Goal: Transaction & Acquisition: Purchase product/service

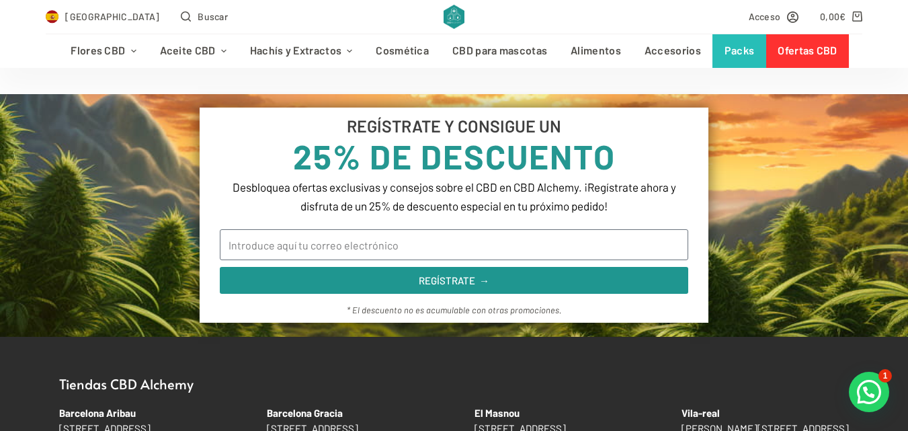
scroll to position [592, 0]
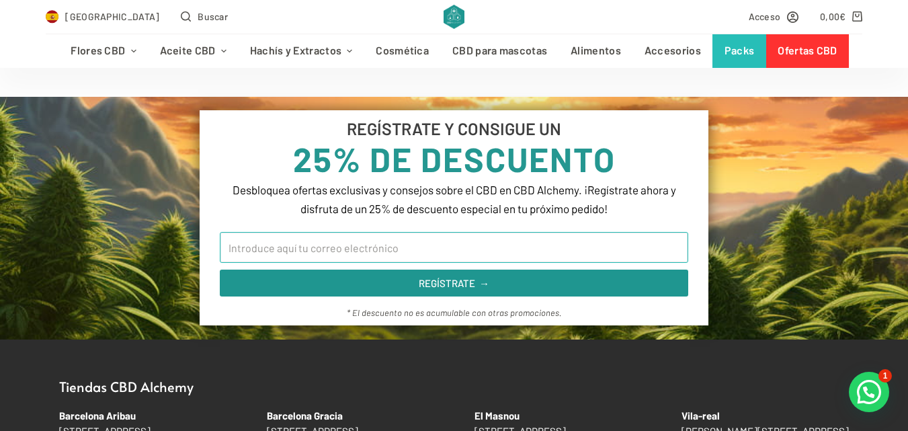
click at [510, 251] on input "Email" at bounding box center [454, 247] width 468 height 31
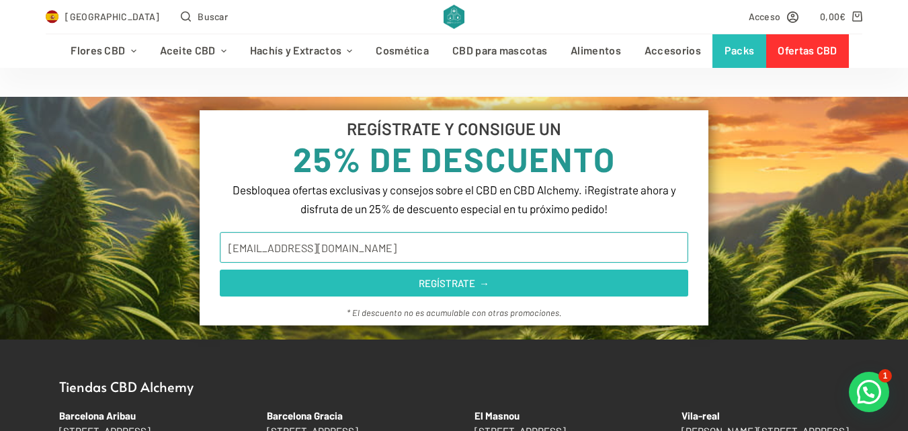
type input "jvila28@xtec.cat"
click at [490, 278] on span "REGÍSTRATE →" at bounding box center [454, 283] width 436 height 10
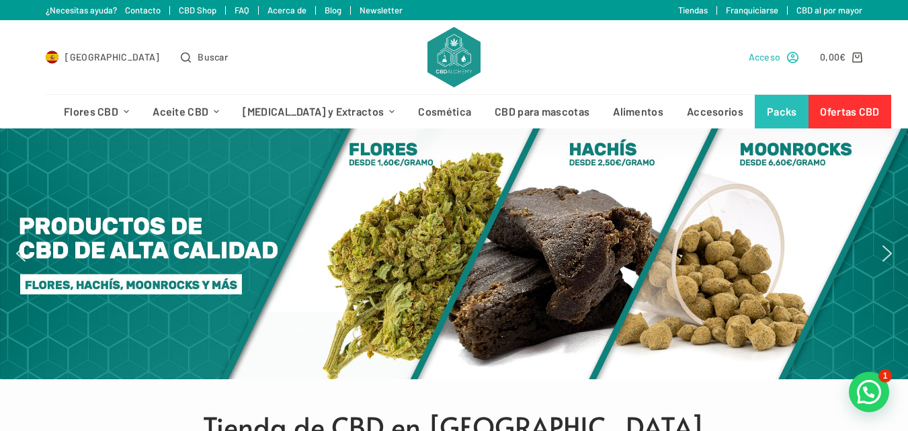
click at [772, 60] on span "Acceso" at bounding box center [765, 56] width 32 height 15
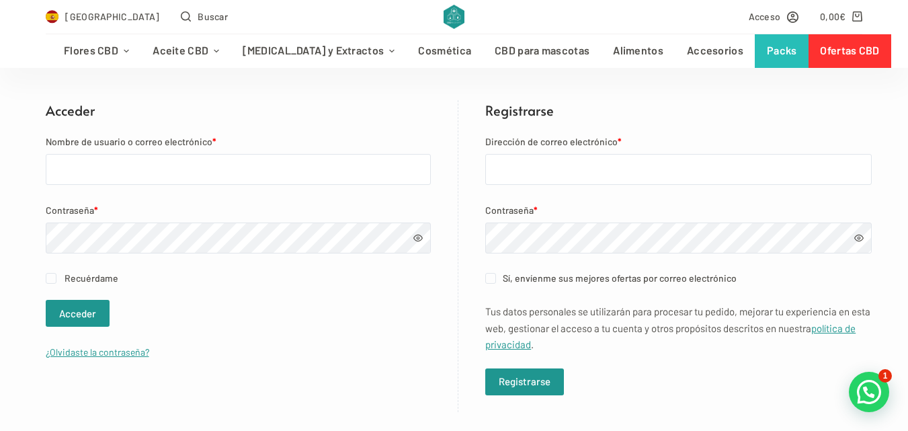
scroll to position [234, 0]
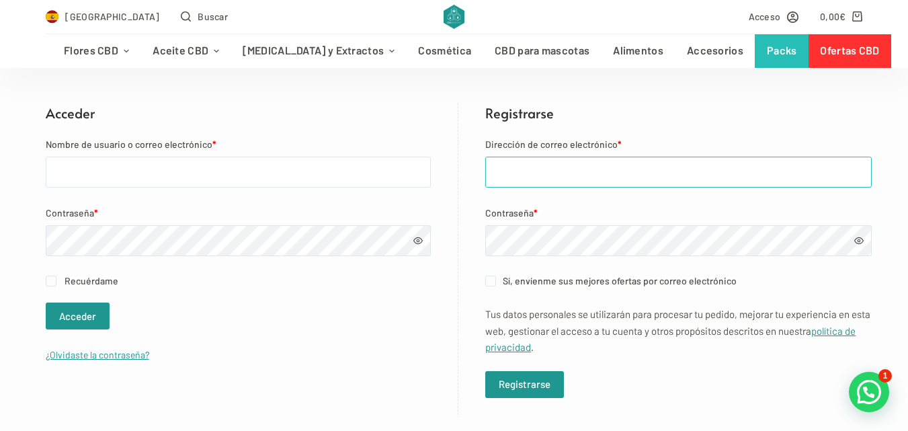
click at [568, 169] on input "Dirección de correo electrónico *" at bounding box center [678, 172] width 387 height 31
type input "jvila28@xtec.cat"
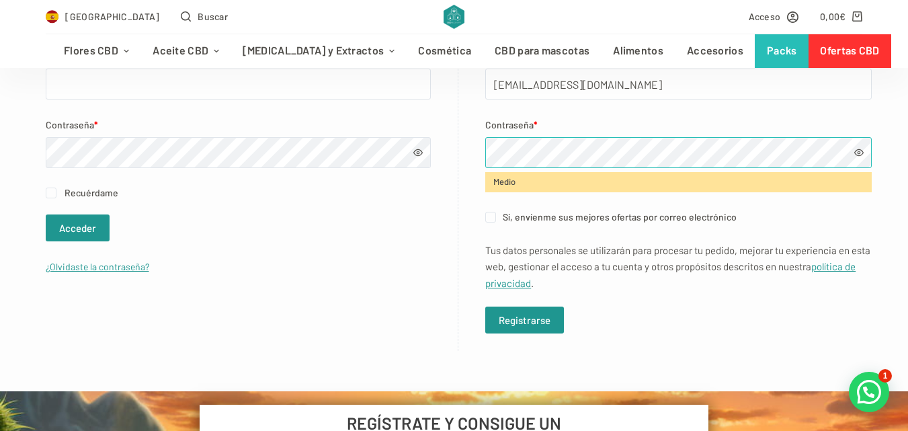
scroll to position [325, 0]
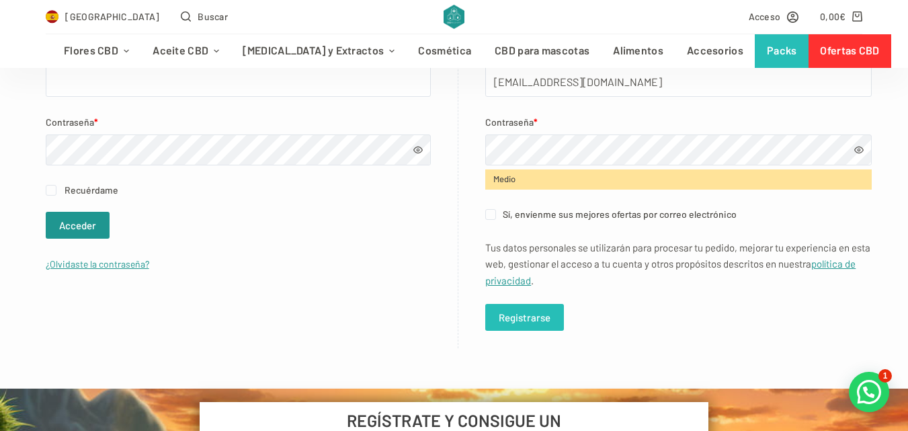
click at [505, 309] on button "Registrarse" at bounding box center [524, 317] width 79 height 27
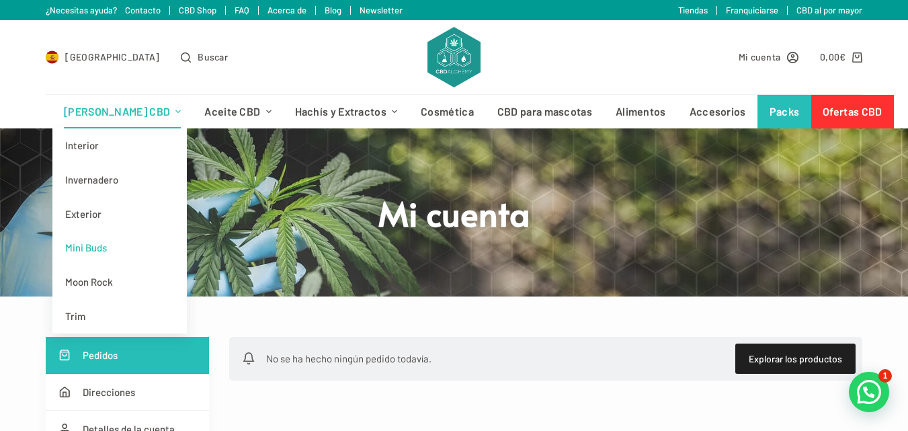
click at [87, 245] on link "Mini Buds" at bounding box center [119, 248] width 134 height 34
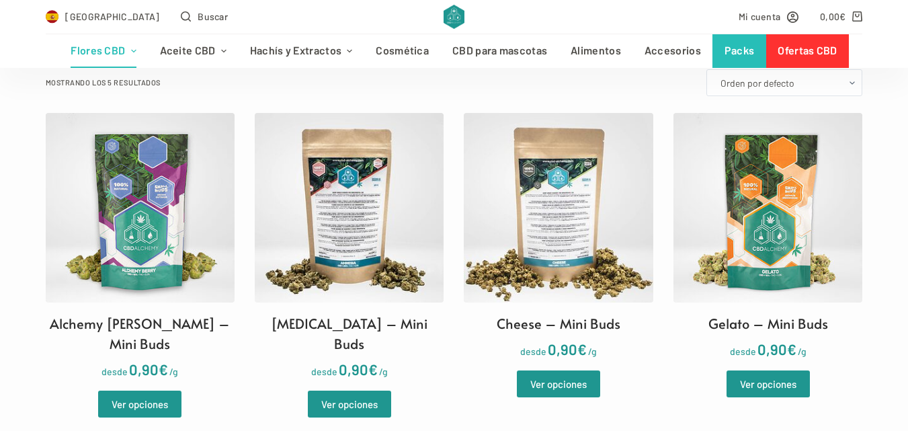
scroll to position [753, 0]
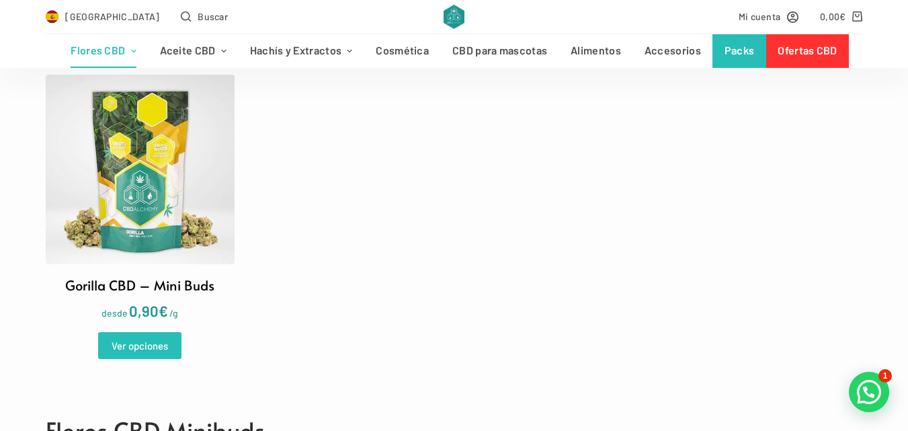
click at [143, 332] on link "Ver opciones" at bounding box center [139, 345] width 83 height 27
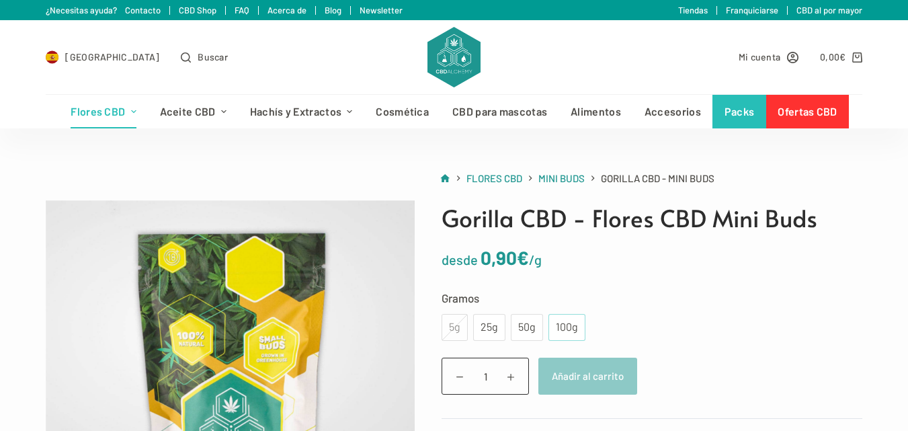
click at [560, 327] on div "100g" at bounding box center [567, 327] width 21 height 17
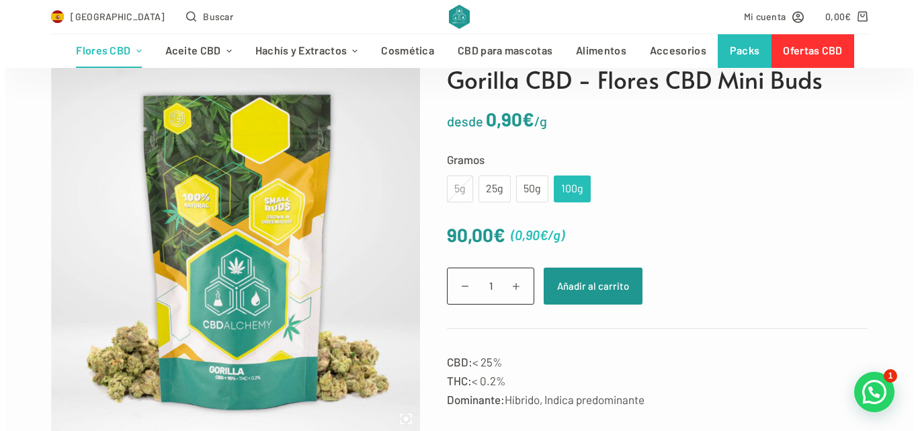
scroll to position [153, 0]
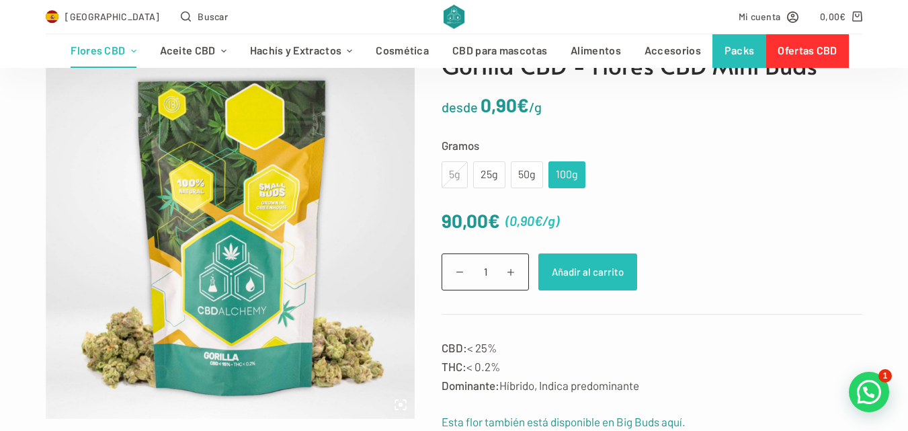
click at [571, 266] on button "Añadir al carrito" at bounding box center [588, 271] width 99 height 37
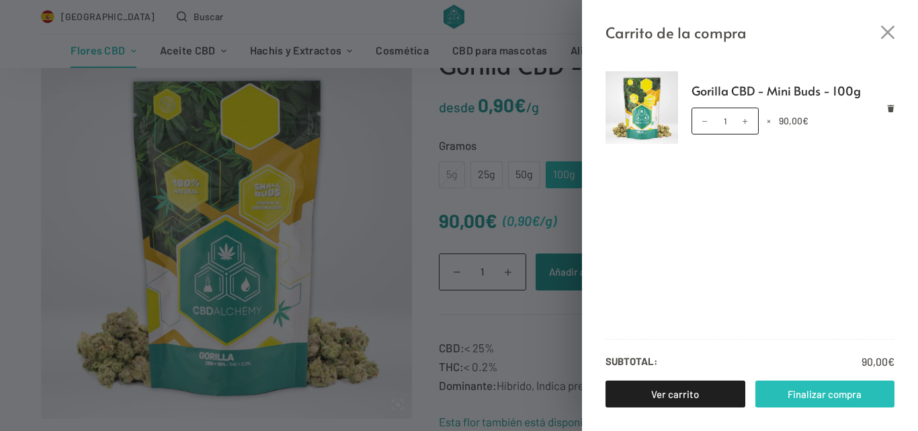
click at [807, 393] on link "Finalizar compra" at bounding box center [826, 394] width 140 height 27
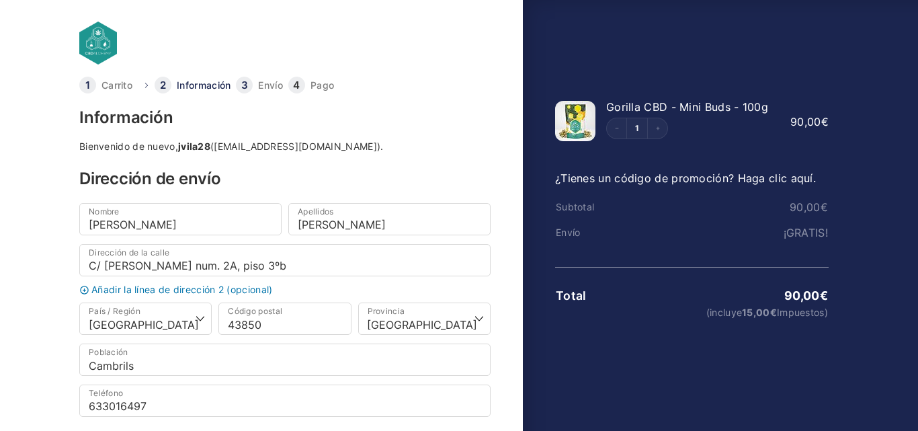
select select "B"
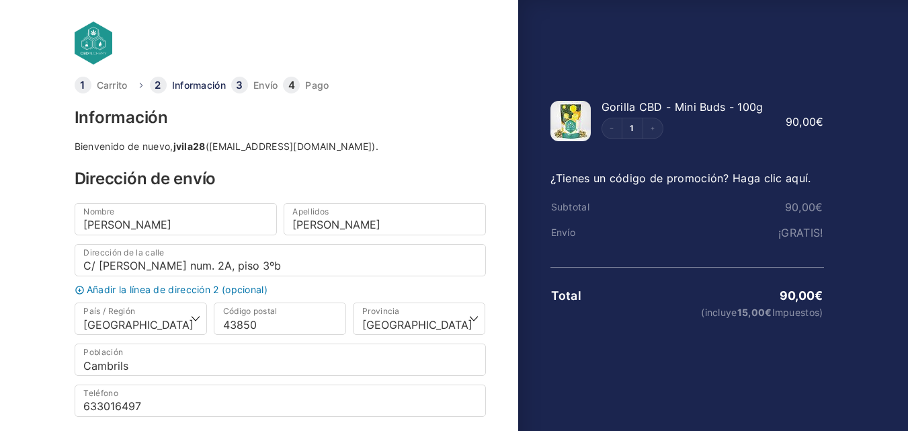
click at [761, 179] on link "¿Tienes un código de promoción? Haga clic aquí." at bounding box center [681, 177] width 261 height 13
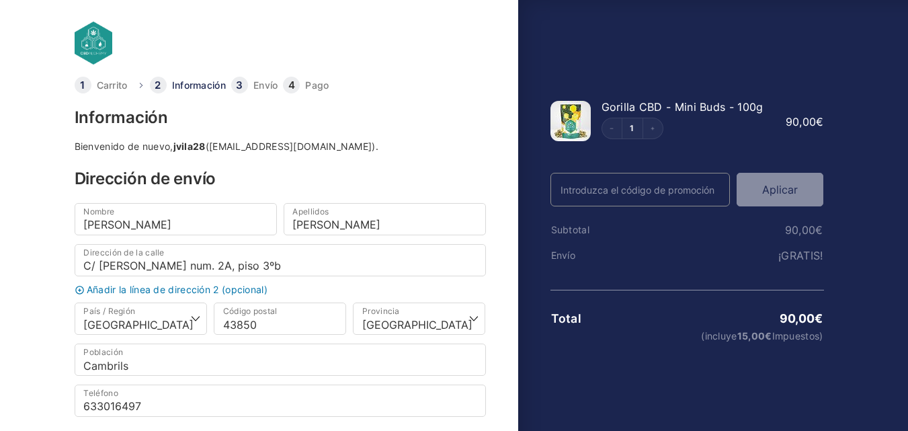
click at [612, 189] on input "Código Promo" at bounding box center [641, 190] width 180 height 34
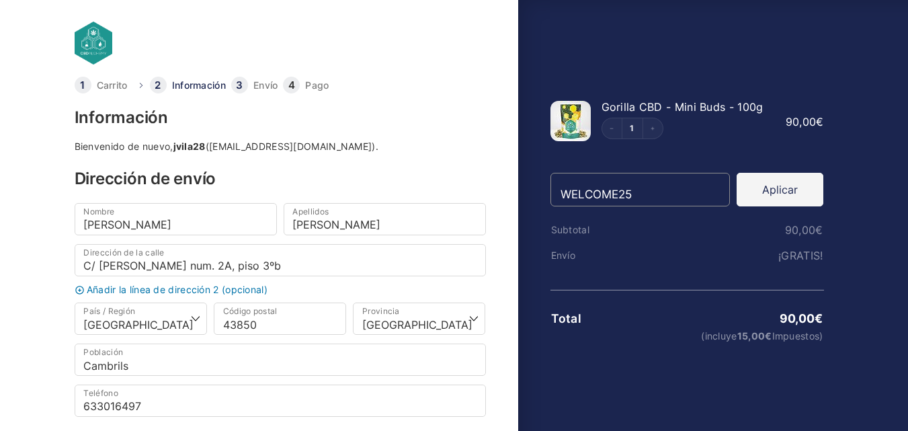
type input "WELCOME25"
click at [797, 184] on button "Aplicar" at bounding box center [780, 190] width 87 height 34
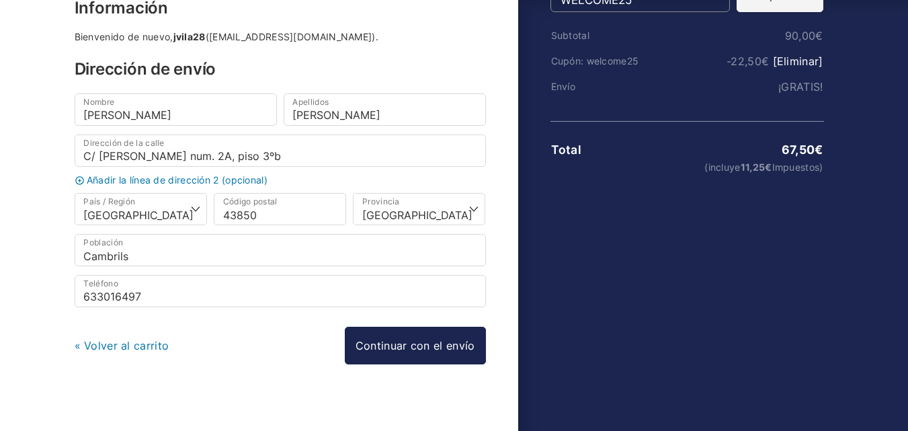
scroll to position [206, 0]
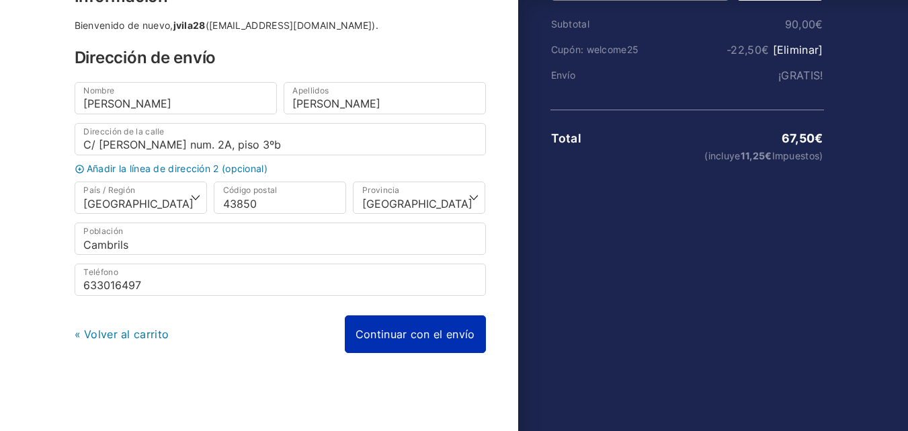
click at [431, 333] on link "Continuar con el envío" at bounding box center [415, 334] width 141 height 38
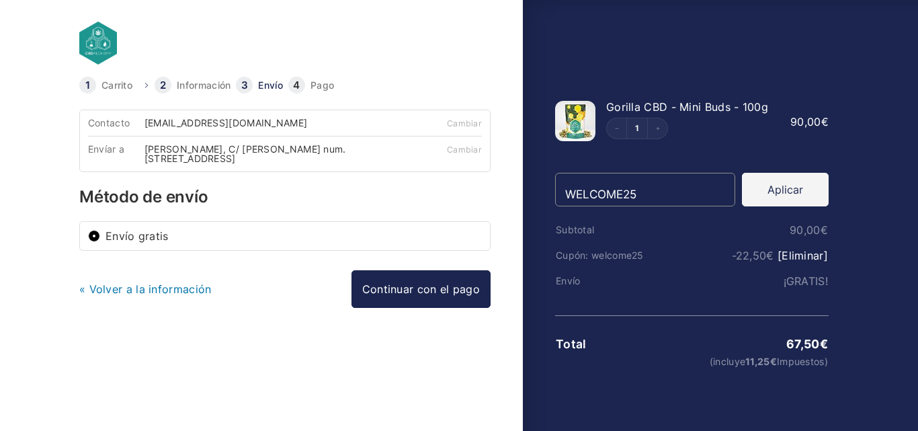
click at [177, 290] on link "« Volver a la información" at bounding box center [145, 288] width 132 height 13
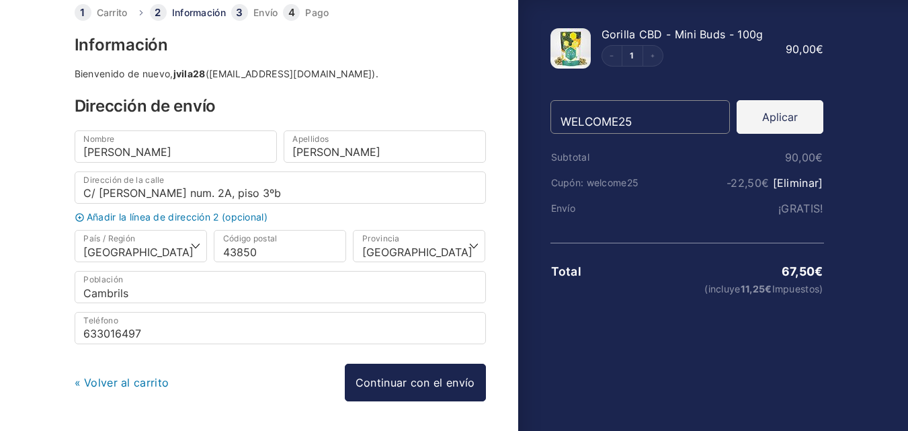
scroll to position [80, 0]
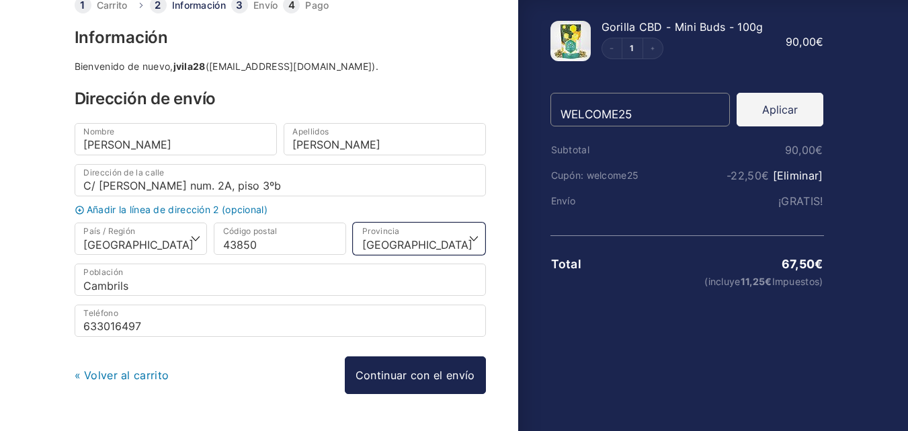
click at [470, 239] on select "Elige una opción… La Coruña Álava Albacete Alicante Almería Asturias Ávila Bada…" at bounding box center [419, 239] width 132 height 32
select select "T"
click at [353, 223] on select "Elige una opción… La Coruña Álava Albacete Alicante Almería Asturias Ávila Bada…" at bounding box center [419, 239] width 132 height 32
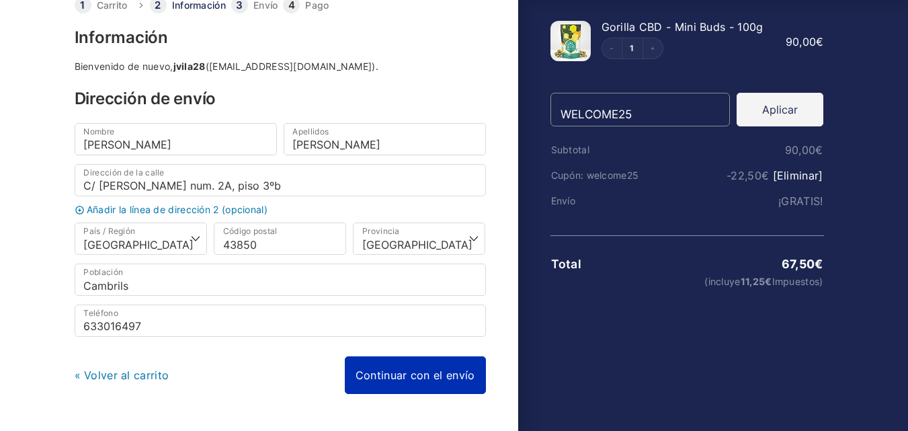
click at [428, 382] on link "Continuar con el envío" at bounding box center [415, 375] width 141 height 38
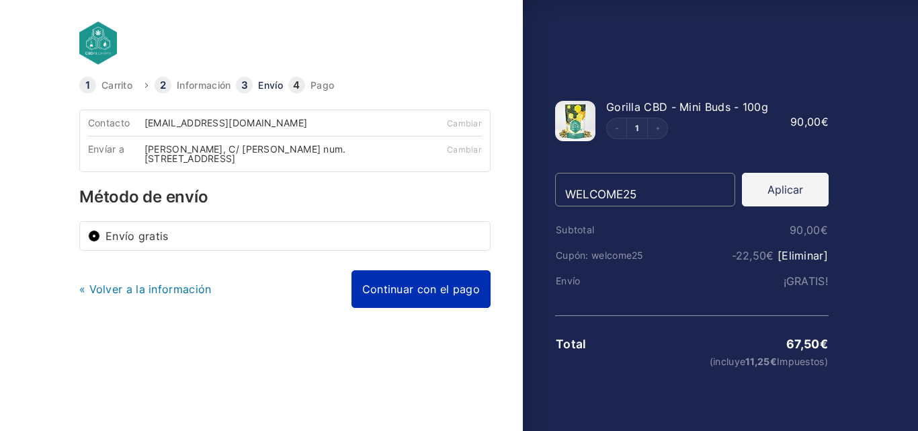
click at [403, 284] on link "Continuar con el pago" at bounding box center [421, 289] width 139 height 38
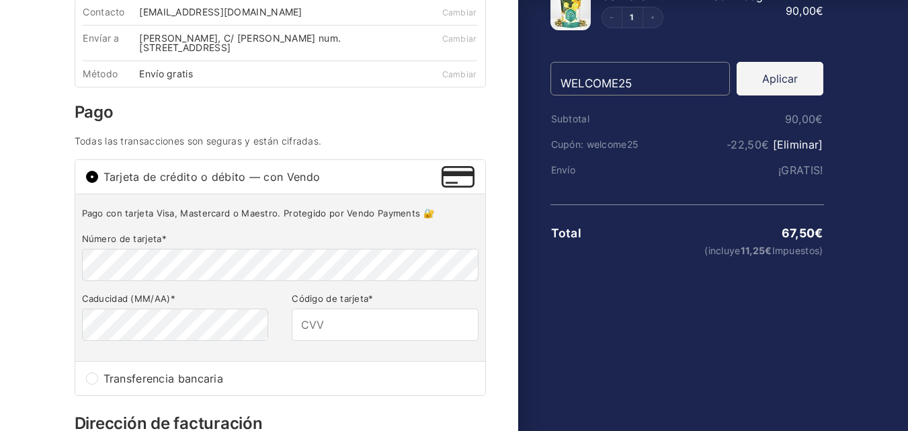
scroll to position [125, 0]
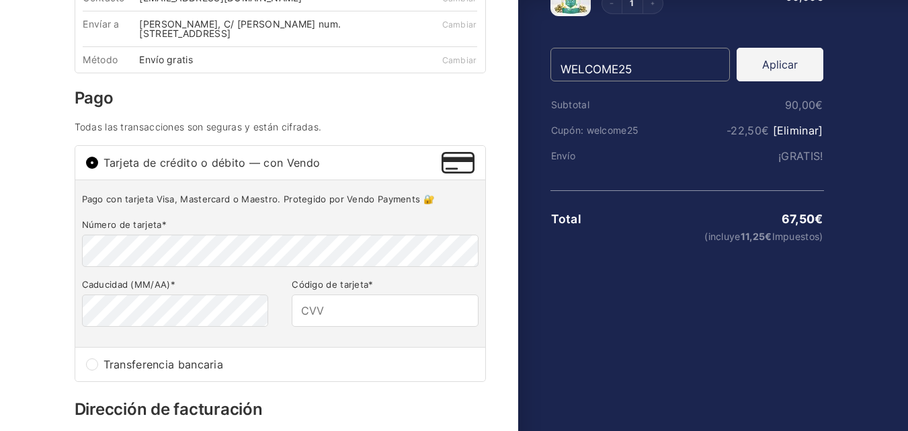
click at [144, 153] on div "Tarjeta de crédito o débito — con Vendo" at bounding box center [280, 163] width 410 height 34
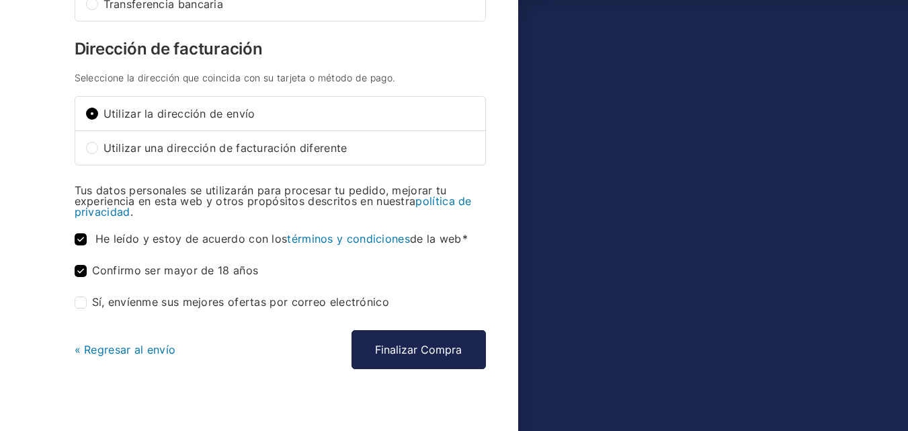
scroll to position [502, 0]
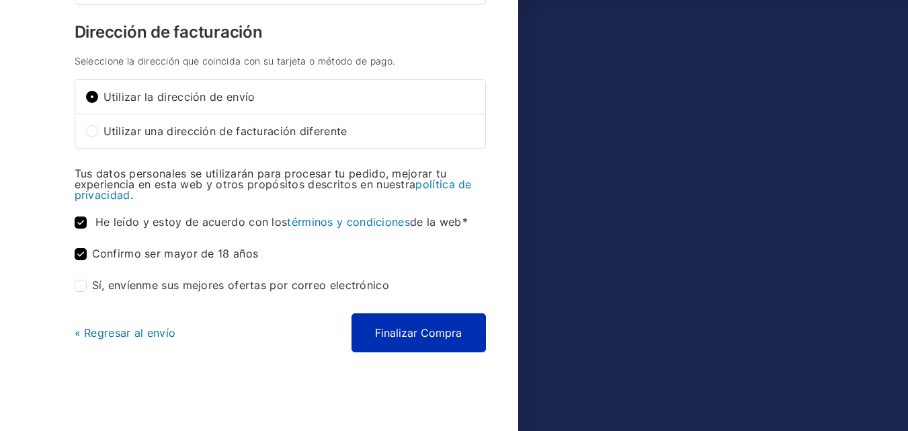
type input "468"
click at [407, 336] on button "Finalizar Compra" at bounding box center [419, 332] width 134 height 39
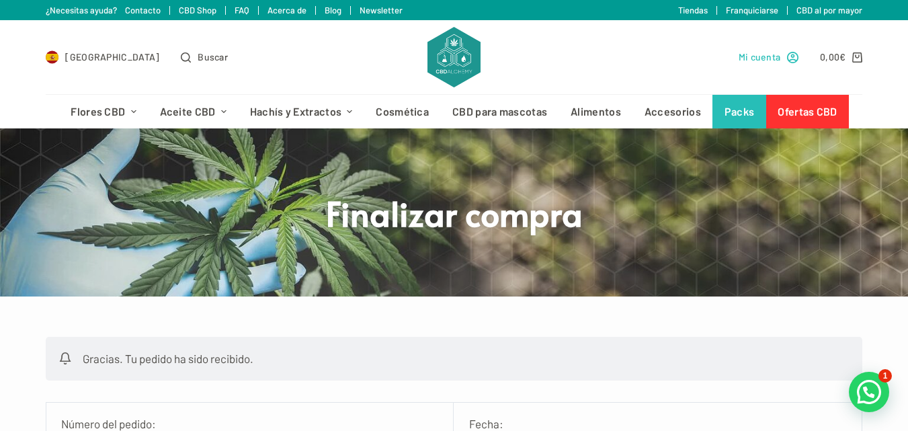
click at [770, 55] on span "Mi cuenta" at bounding box center [760, 56] width 42 height 15
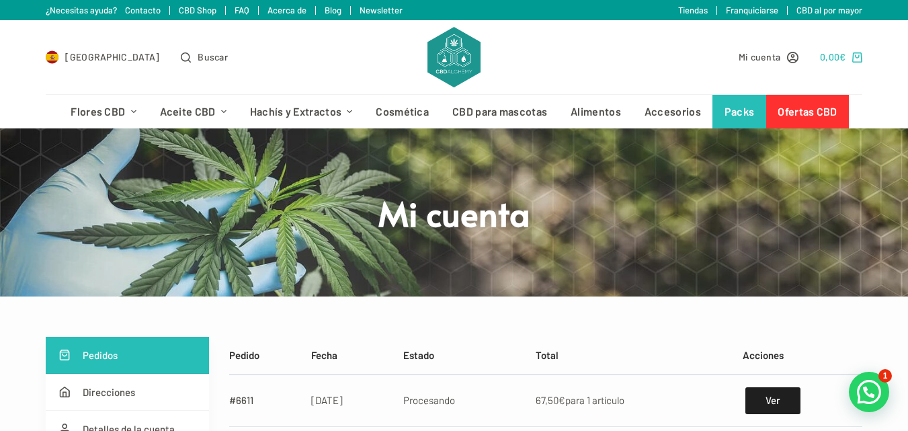
click at [861, 57] on icon "Carro de compra" at bounding box center [857, 57] width 10 height 10
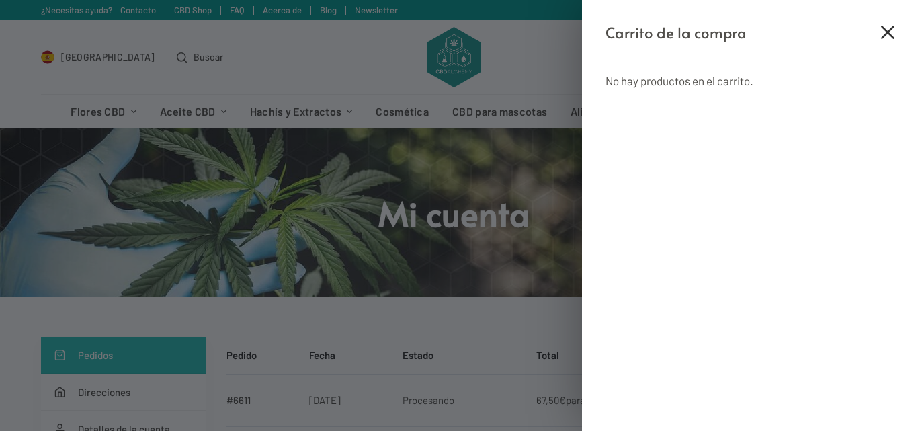
click at [891, 28] on icon "Cerrar el cajón del carrito" at bounding box center [887, 32] width 13 height 13
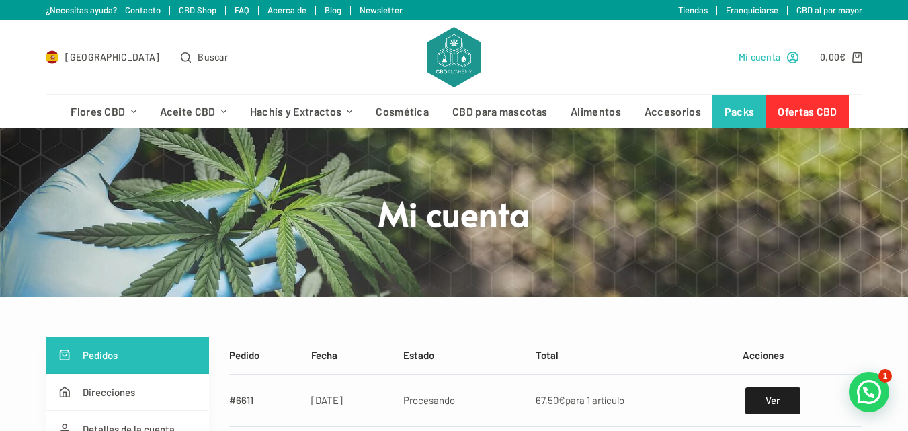
click at [796, 54] on icon "Mi cuenta" at bounding box center [792, 57] width 11 height 11
click at [756, 56] on span "Mi cuenta" at bounding box center [760, 56] width 42 height 15
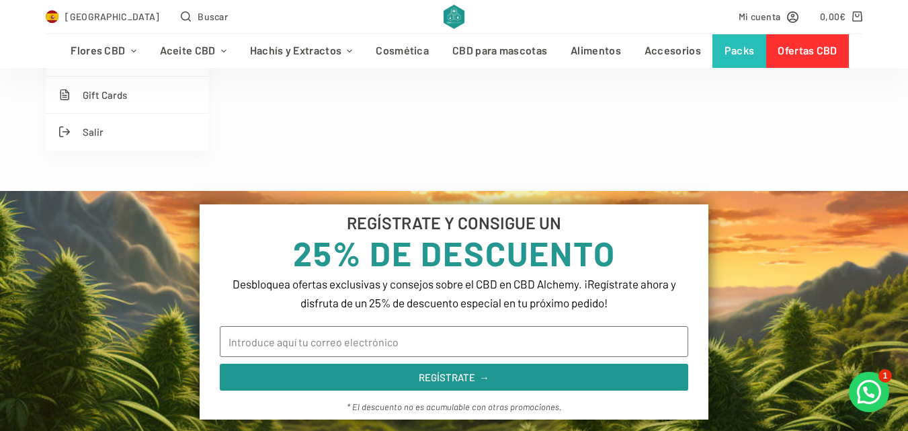
scroll to position [376, 0]
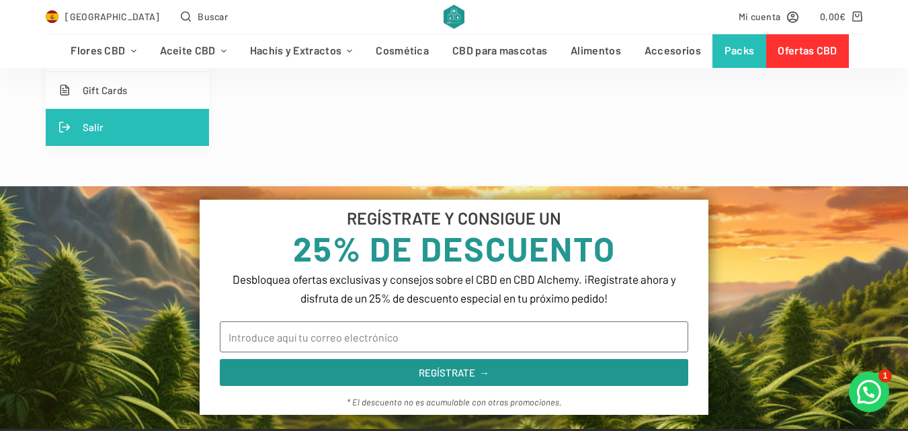
click at [92, 126] on link "Salir" at bounding box center [127, 127] width 163 height 37
